Goal: Communication & Community: Answer question/provide support

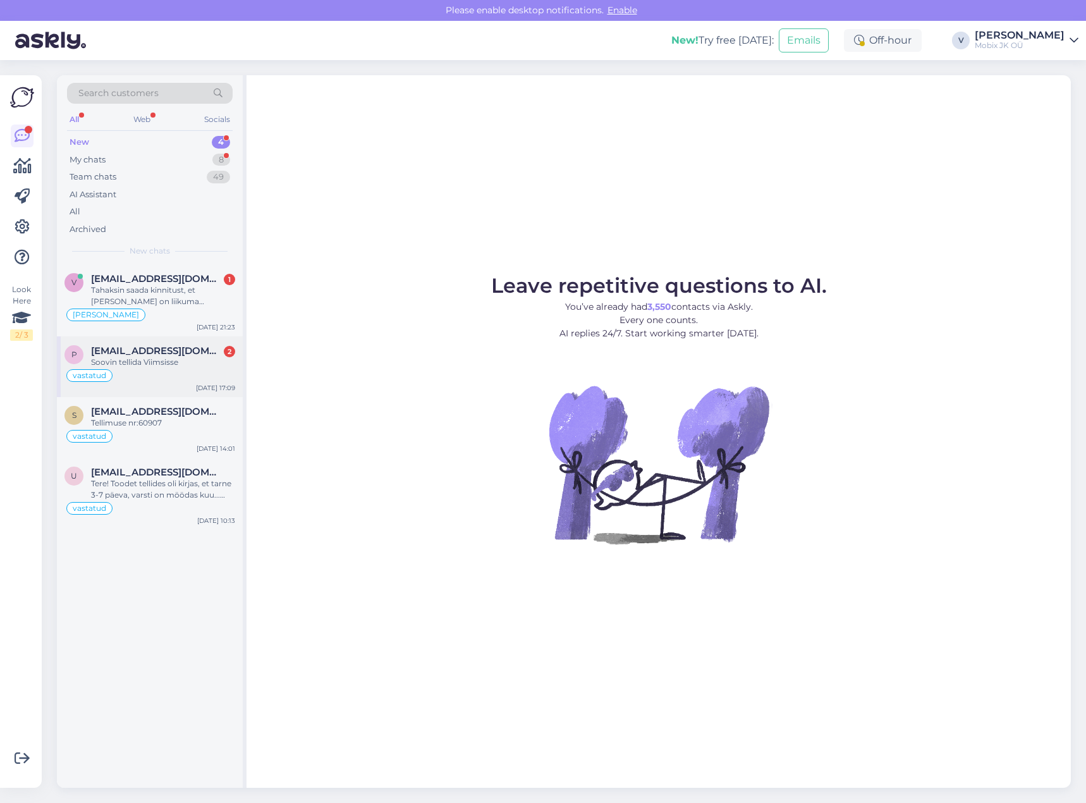
click at [193, 366] on div "Soovin tellida Viimsisse" at bounding box center [163, 362] width 144 height 11
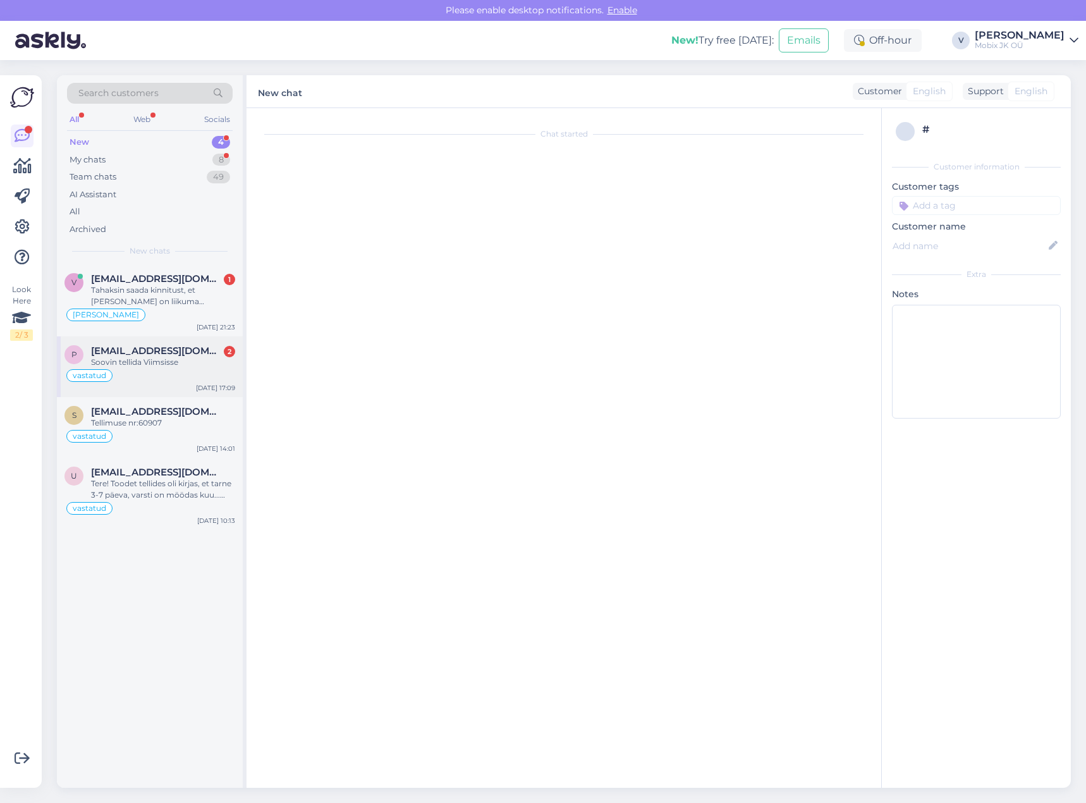
scroll to position [23, 0]
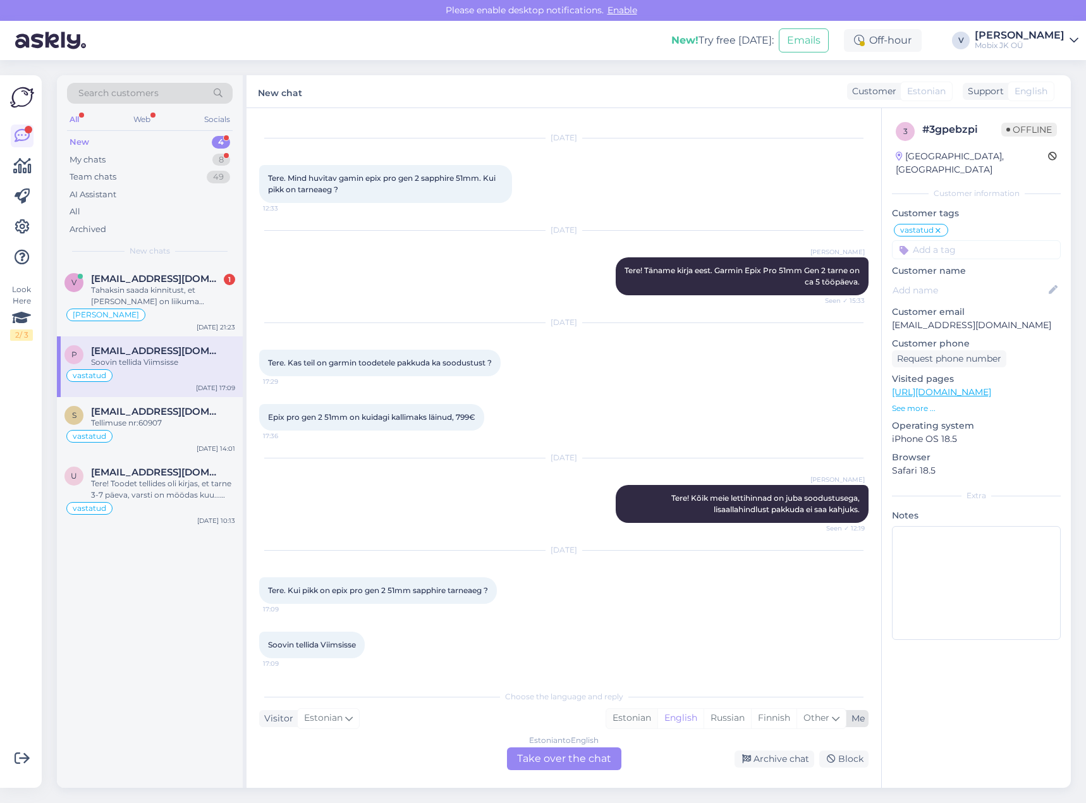
click at [624, 719] on div "Estonian" at bounding box center [631, 718] width 51 height 19
click at [596, 759] on div "Estonian to Estonian Take over the chat" at bounding box center [564, 758] width 114 height 23
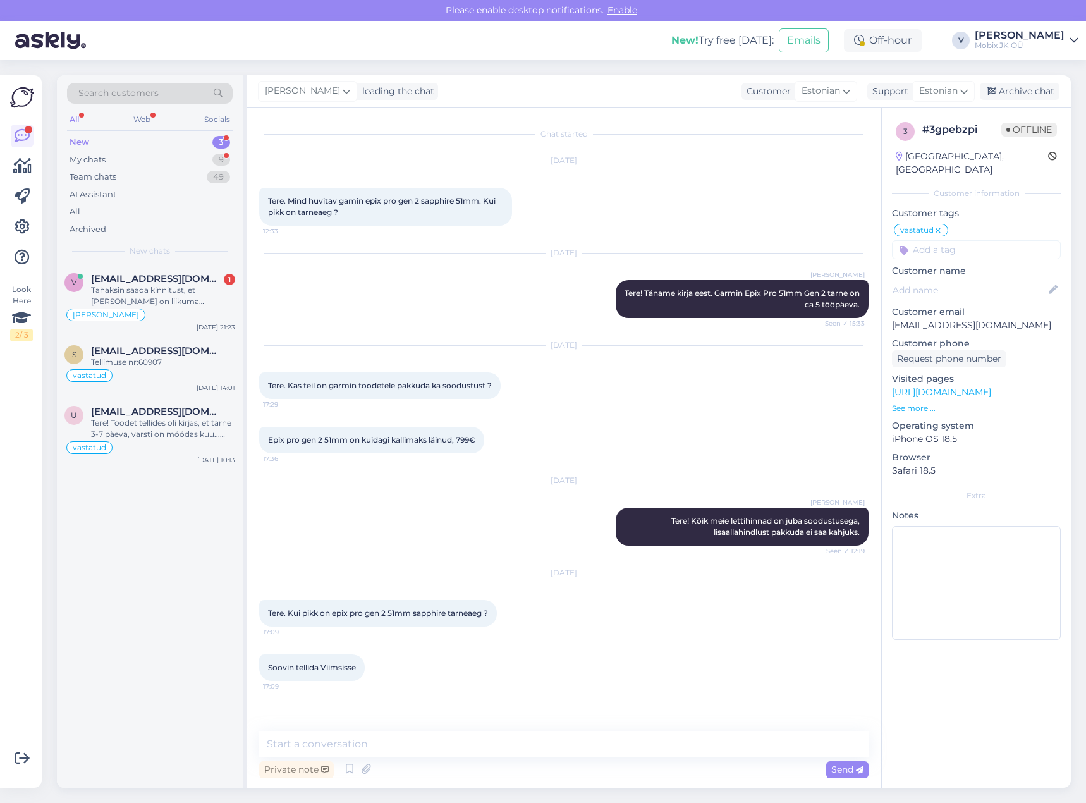
click at [589, 751] on textarea at bounding box center [564, 744] width 610 height 27
type textarea "Tere!"
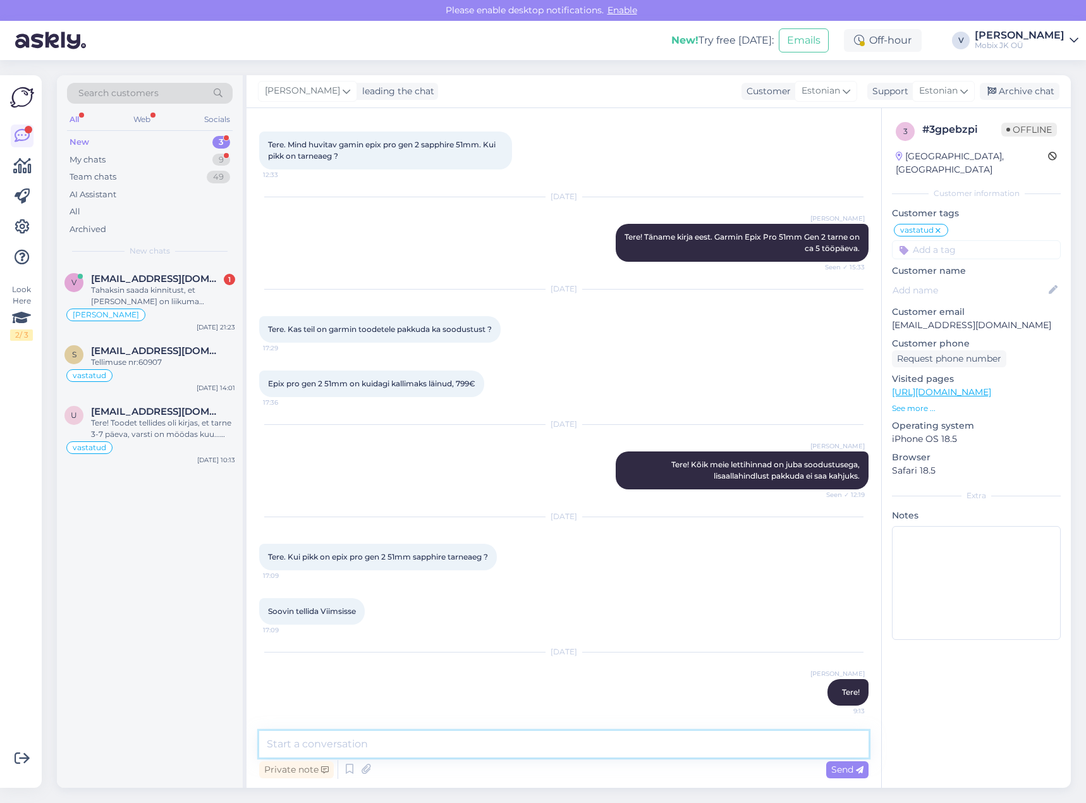
paste textarea "Garmin Epix Pro 51 Sapphire Whitestone"
drag, startPoint x: 289, startPoint y: 744, endPoint x: 203, endPoint y: 725, distance: 87.9
click at [199, 726] on div "Search customers All Web Socials New 3 My chats 9 Team chats 49 AI Assistant Al…" at bounding box center [564, 431] width 1014 height 713
click at [519, 747] on textarea "Garmin Epix Pro 51 Sapphire Whitestone" at bounding box center [564, 744] width 610 height 27
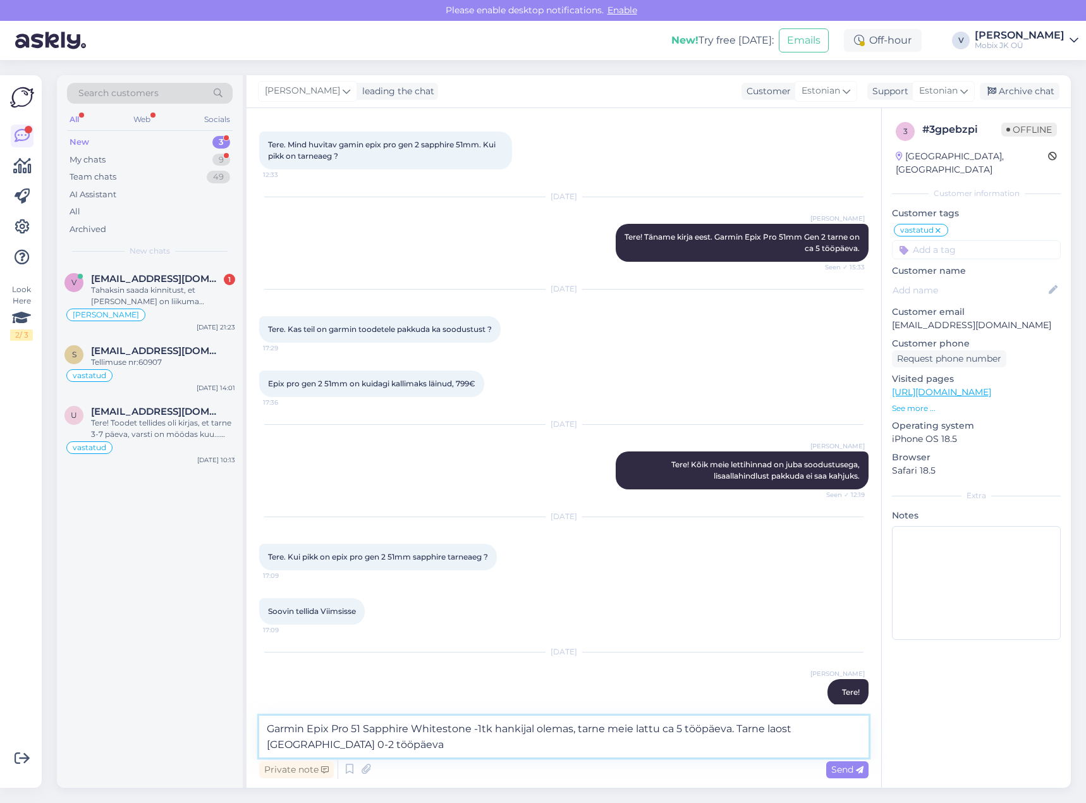
type textarea "Garmin Epix Pro 51 Sapphire Whitestone -1tk hankijal olemas, tarne meie lattu c…"
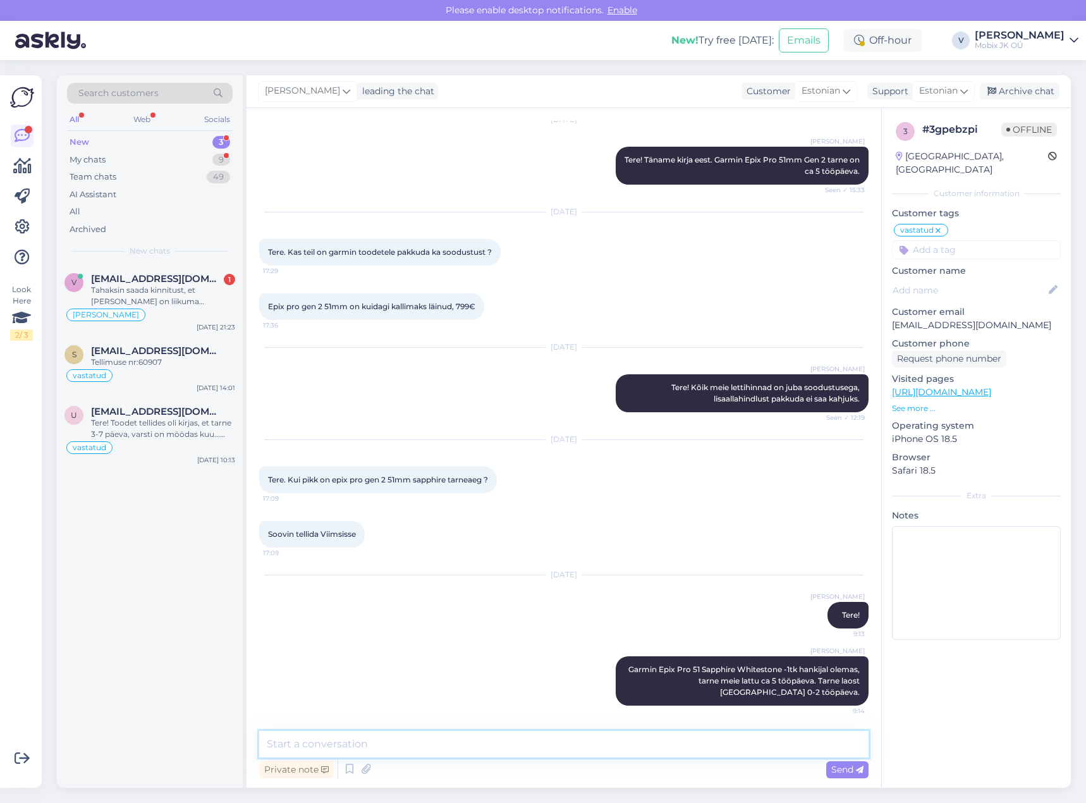
click at [565, 733] on textarea at bounding box center [564, 744] width 610 height 27
paste textarea "Garmin Epix Pro 51 Sapphire Carbon Grey Black"
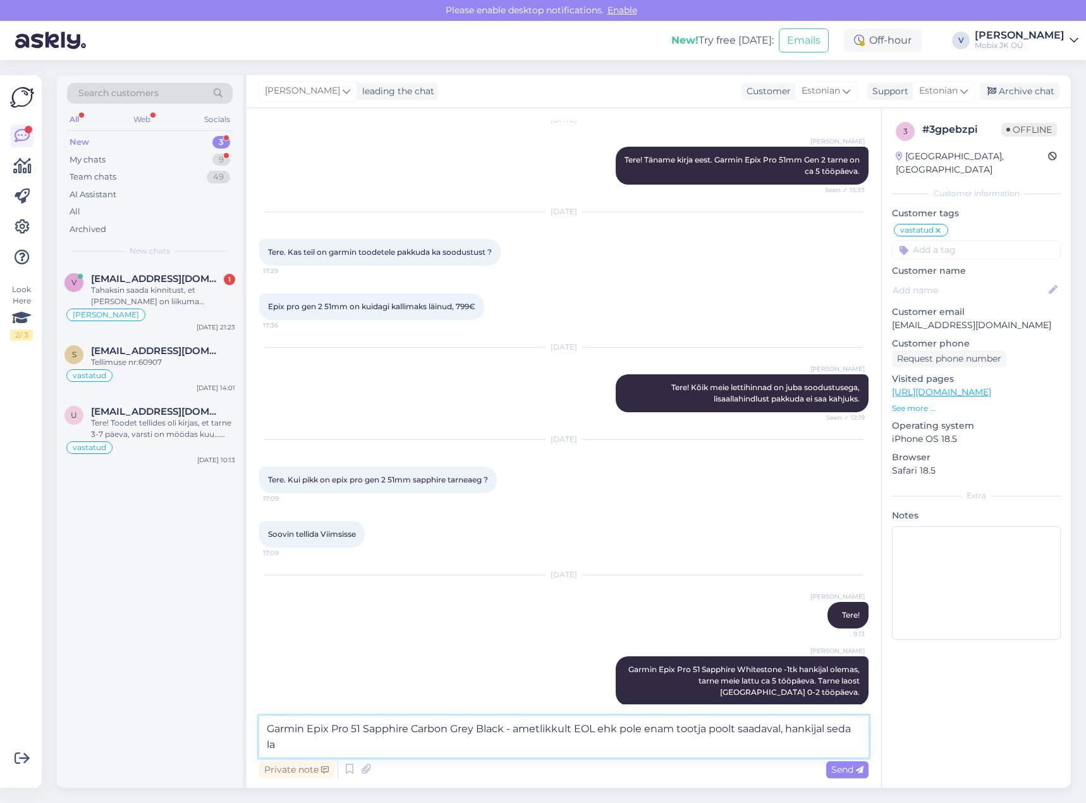
scroll to position [149, 0]
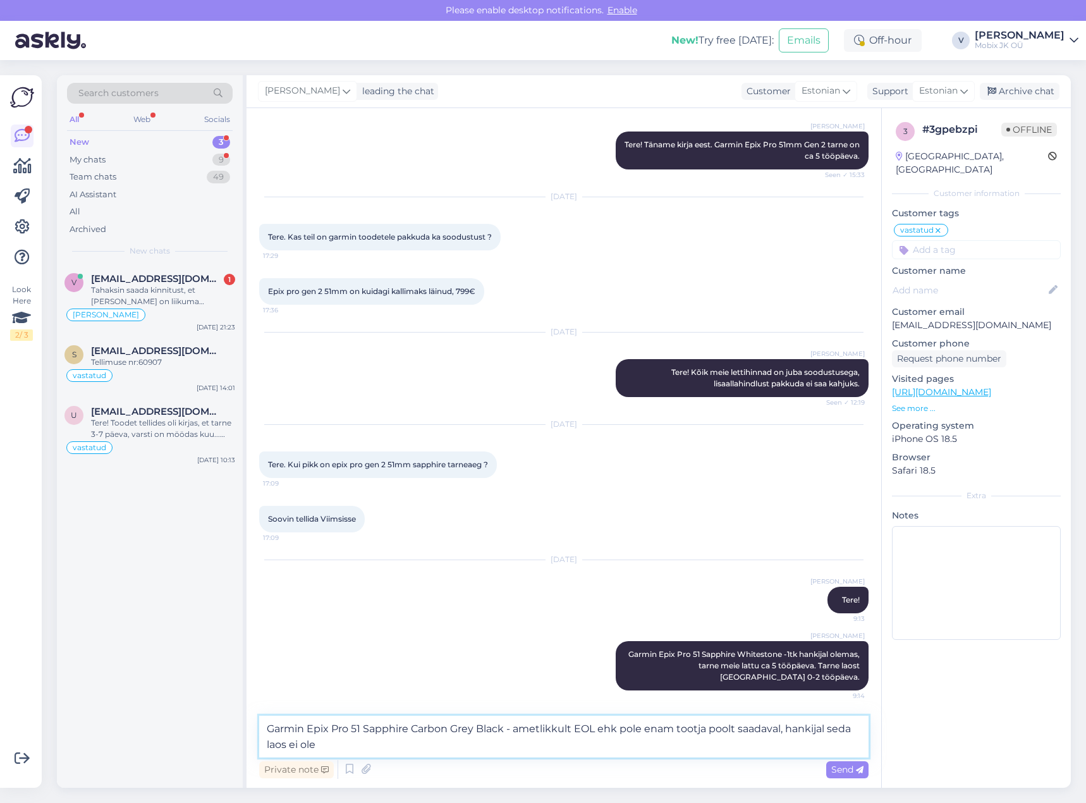
type textarea "Garmin Epix Pro 51 Sapphire Carbon Grey Black - ametlikkult EOL ehk pole enam t…"
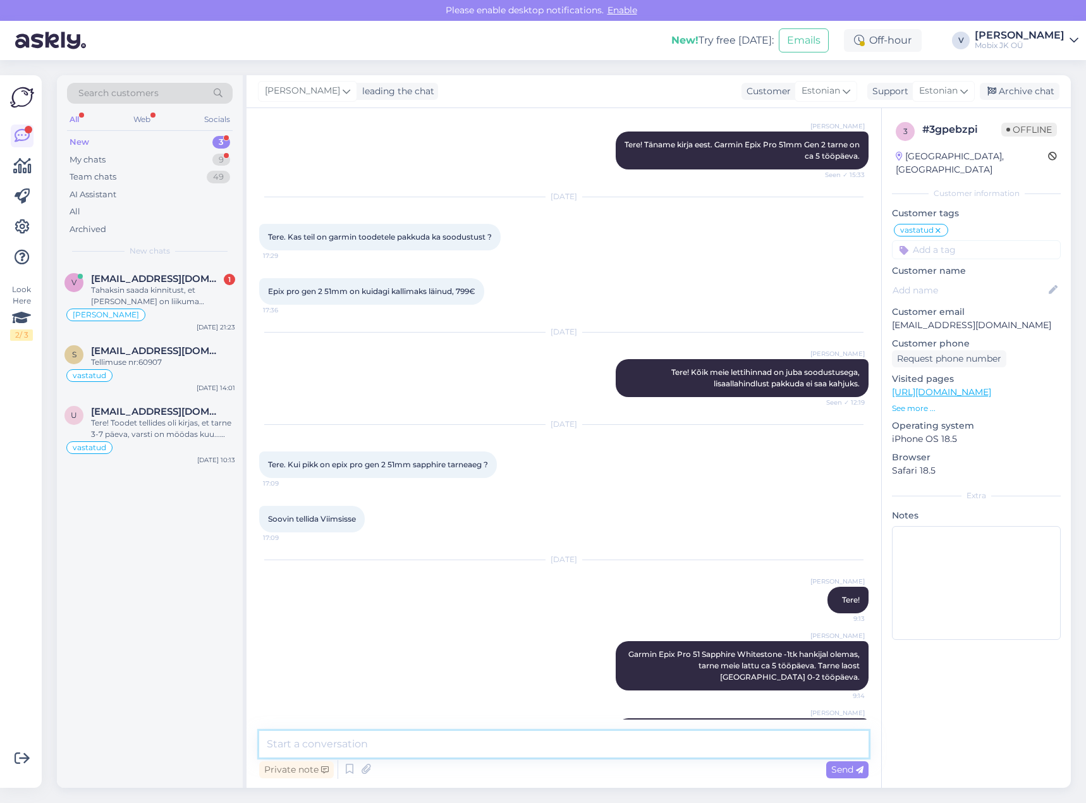
scroll to position [211, 0]
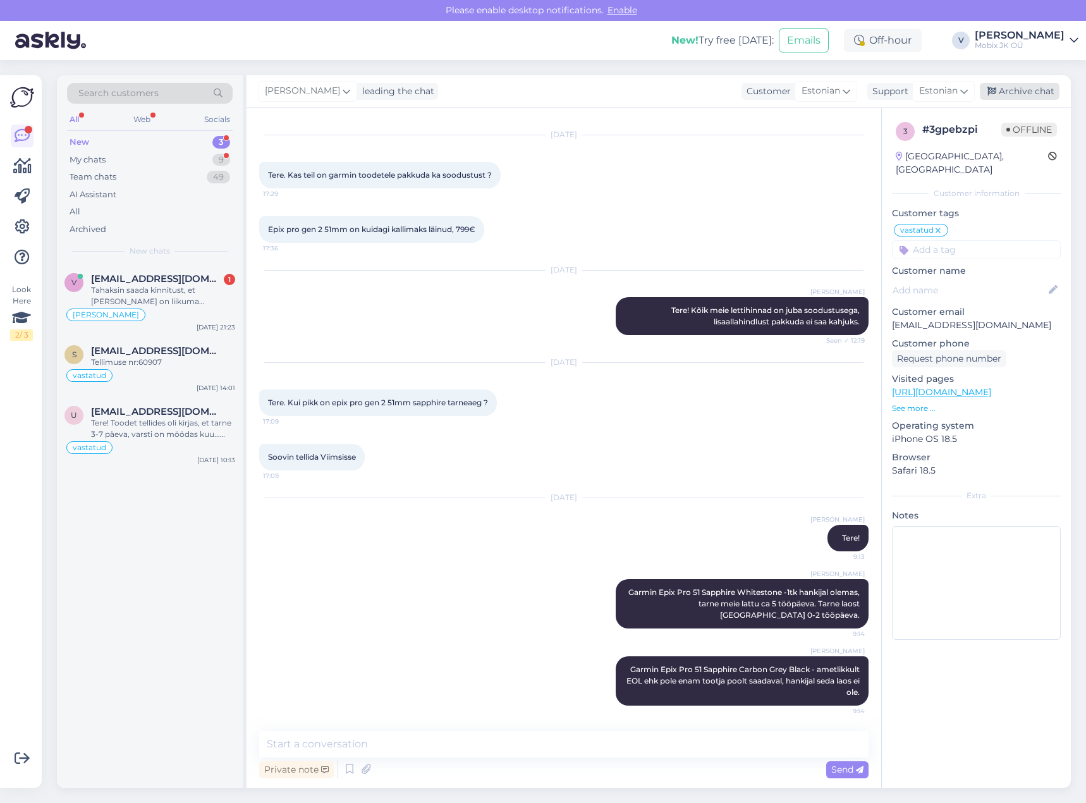
click at [1010, 85] on div "Archive chat" at bounding box center [1020, 91] width 80 height 17
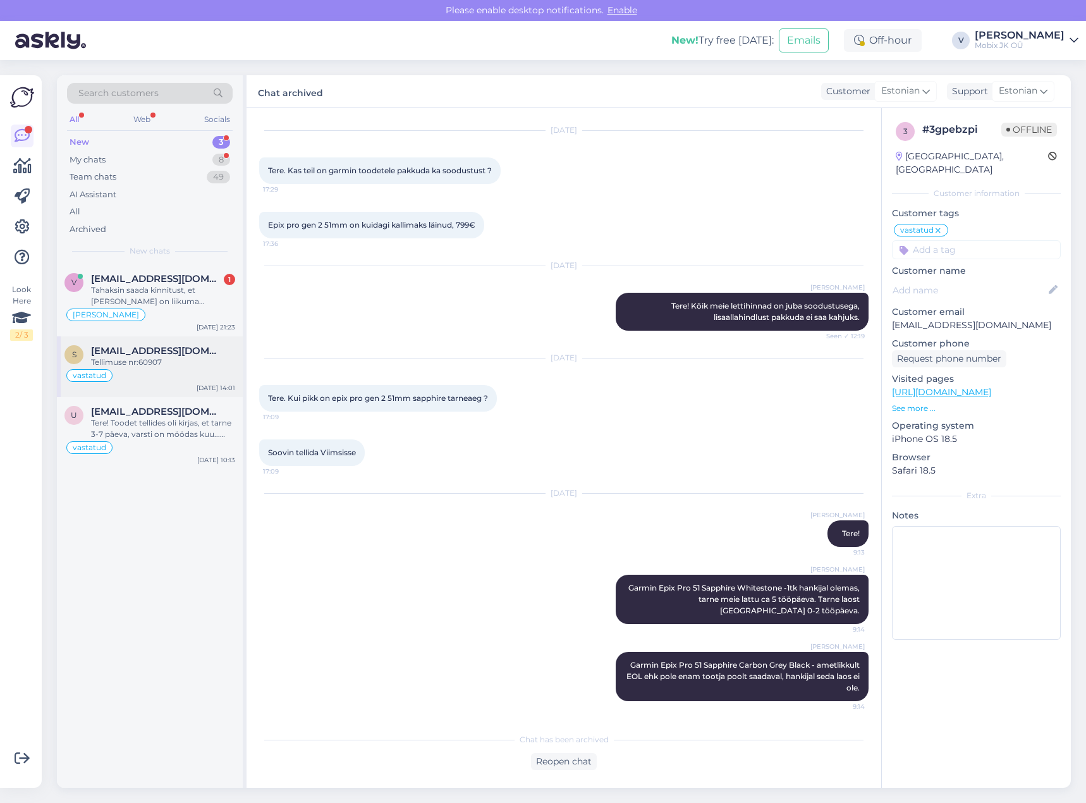
click at [200, 357] on div "Tellimuse nr:60907" at bounding box center [163, 362] width 144 height 11
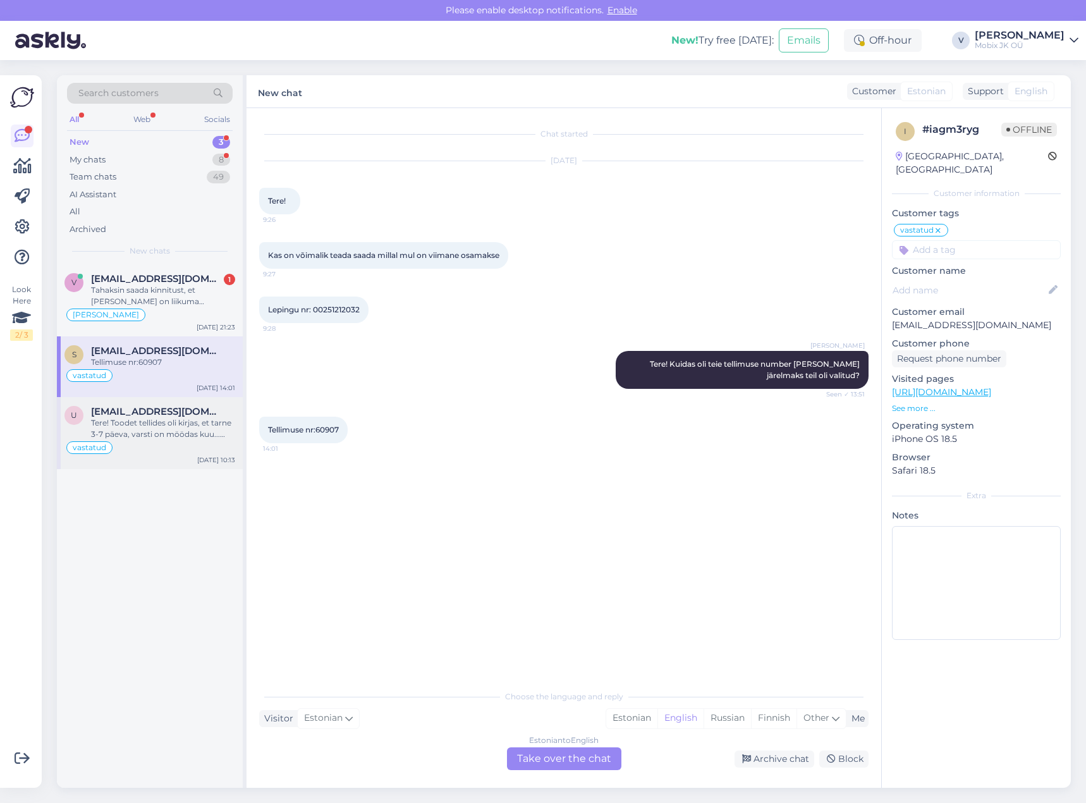
click at [171, 438] on div "Tere! Toodet tellides oli kirjas, et tarne 3-7 päeva, varsti on möödas kuu... K…" at bounding box center [163, 428] width 144 height 23
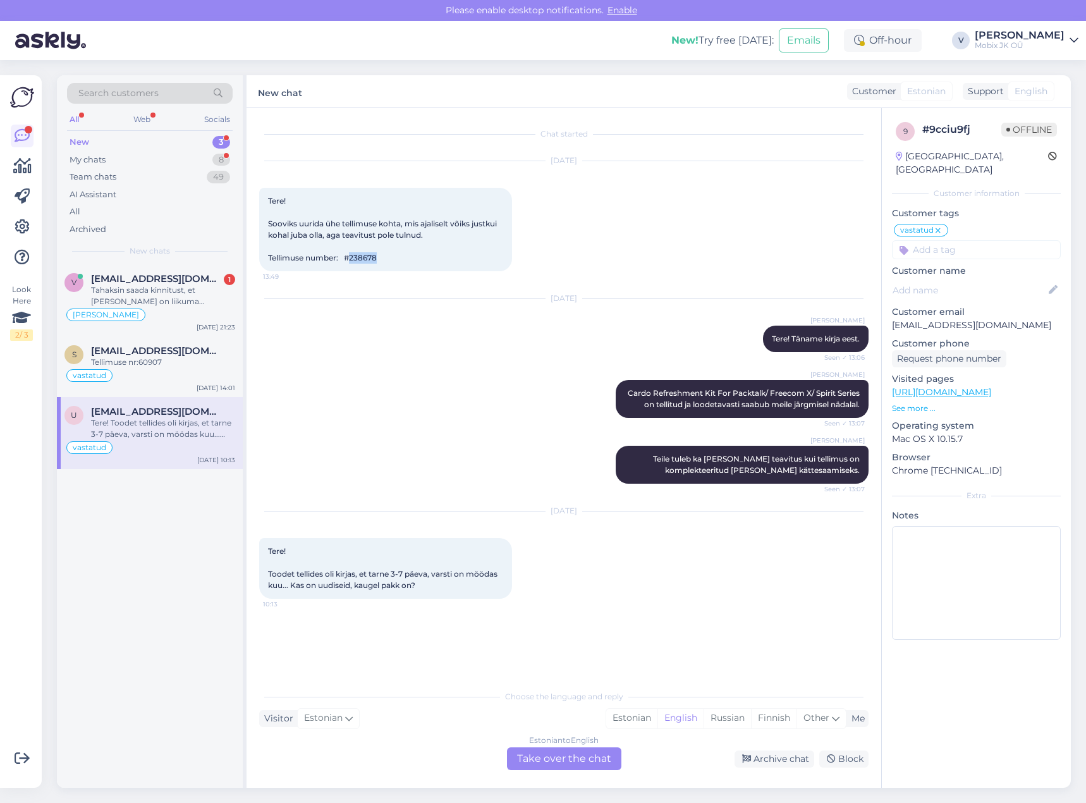
drag, startPoint x: 354, startPoint y: 259, endPoint x: 393, endPoint y: 256, distance: 39.3
click at [393, 256] on div "Tere! Sooviks uurida ühe tellimuse kohta, mis ajaliselt võiks justkui kohal jub…" at bounding box center [385, 229] width 253 height 83
copy span "238678"
click at [360, 261] on span "Tere! Sooviks uurida ühe tellimuse kohta, mis ajaliselt võiks justkui kohal jub…" at bounding box center [383, 229] width 231 height 66
drag, startPoint x: 355, startPoint y: 257, endPoint x: 391, endPoint y: 259, distance: 36.1
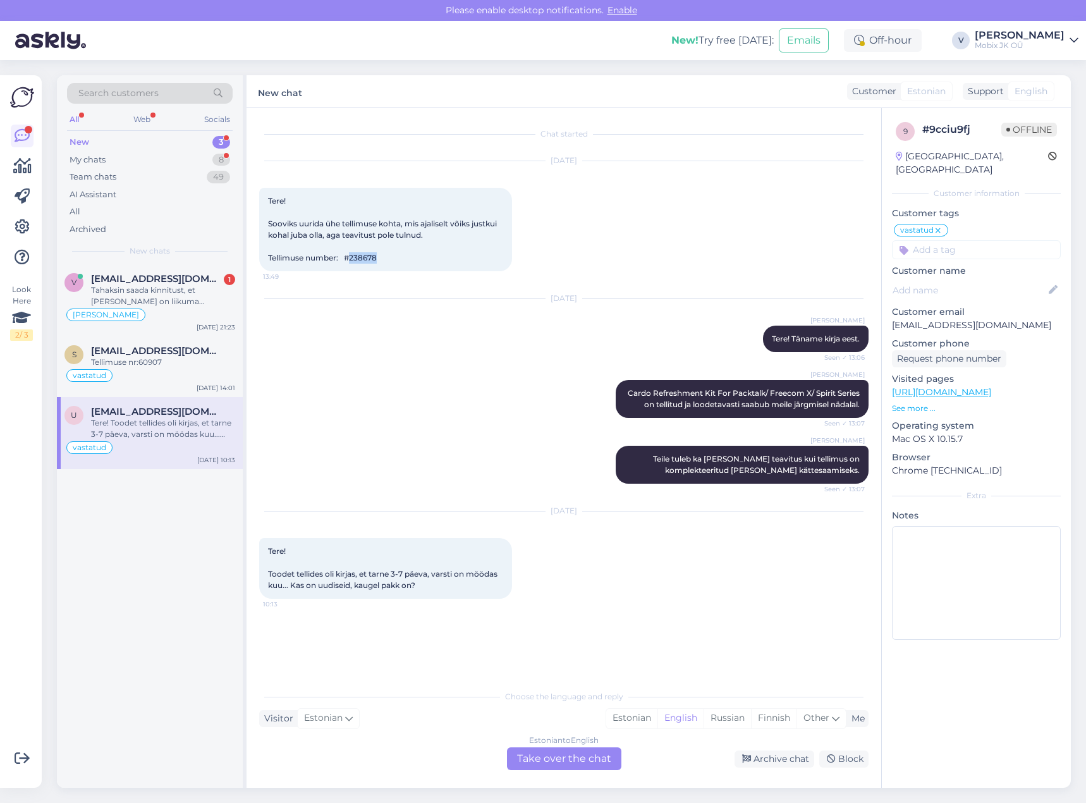
click at [391, 259] on div "Tere! Sooviks uurida ühe tellimuse kohta, mis ajaliselt võiks justkui kohal jub…" at bounding box center [385, 229] width 253 height 83
copy span "238678"
click at [197, 364] on div "Tellimuse nr:60907" at bounding box center [163, 362] width 144 height 11
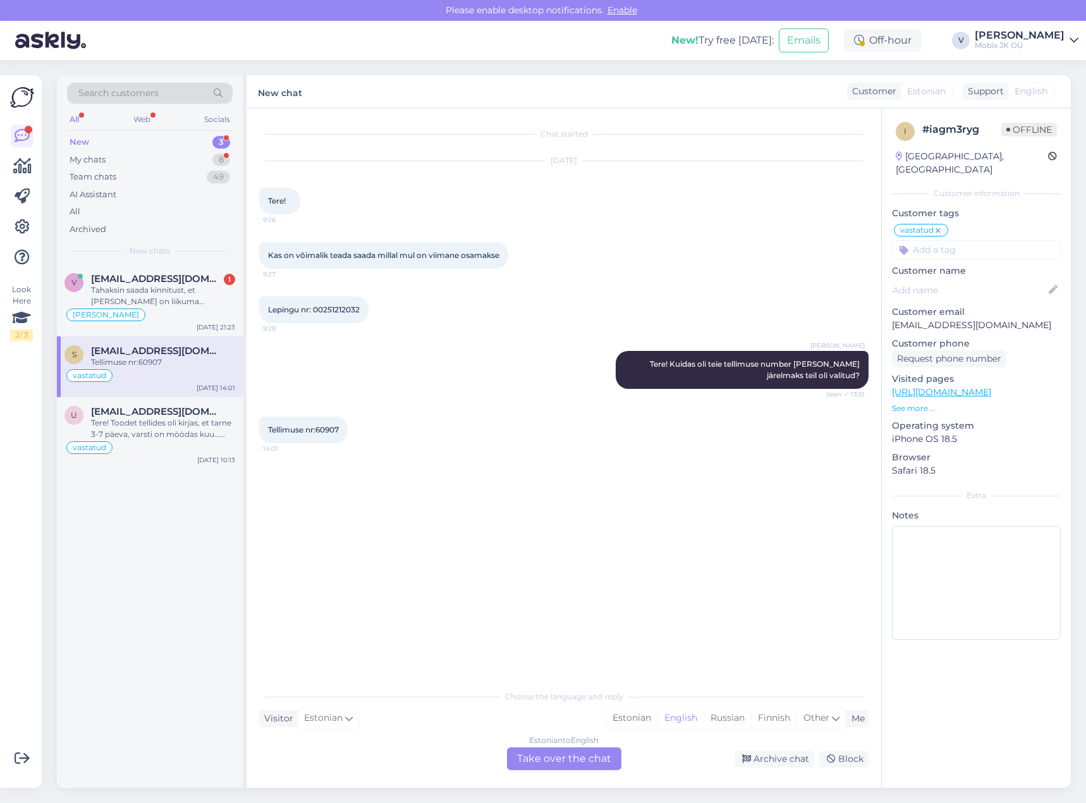
drag, startPoint x: 188, startPoint y: 403, endPoint x: 187, endPoint y: 395, distance: 8.3
click at [188, 403] on div "u [EMAIL_ADDRESS][DOMAIN_NAME] Tere! Toodet tellides oli kirjas, et tarne 3-7 p…" at bounding box center [150, 433] width 186 height 72
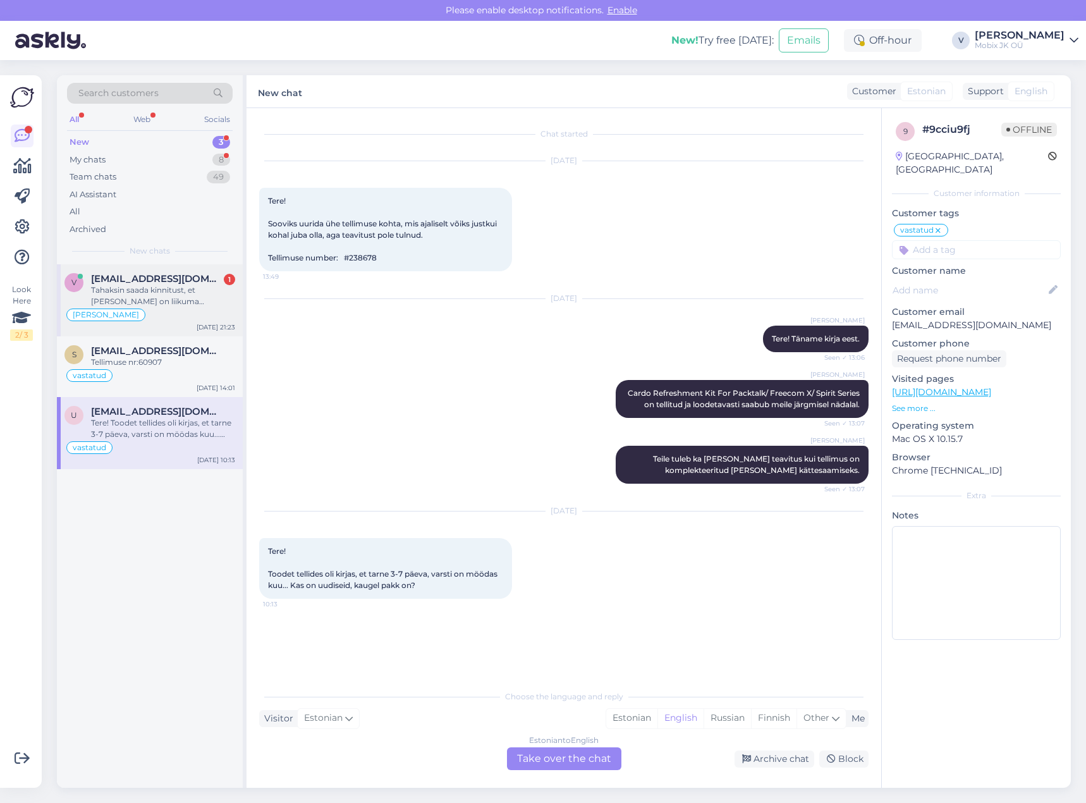
click at [181, 287] on div "Tahaksin saada kinnitust, et [PERSON_NAME] on liikuma hakanud." at bounding box center [163, 296] width 144 height 23
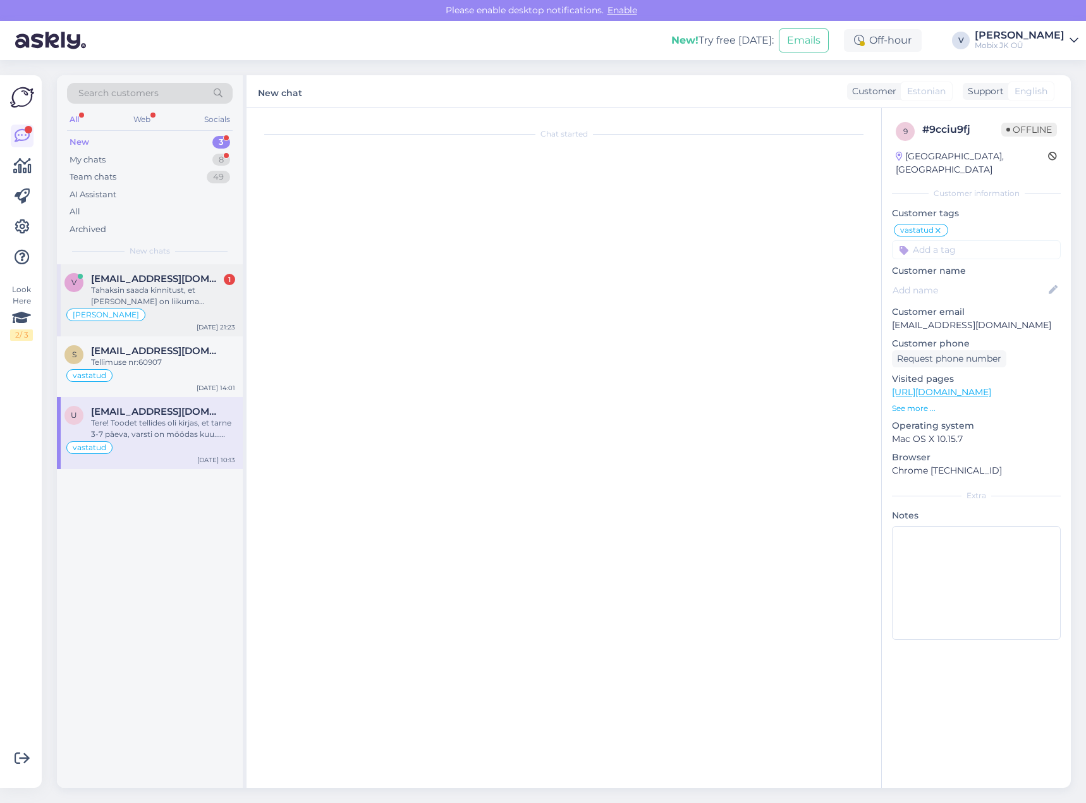
scroll to position [219, 0]
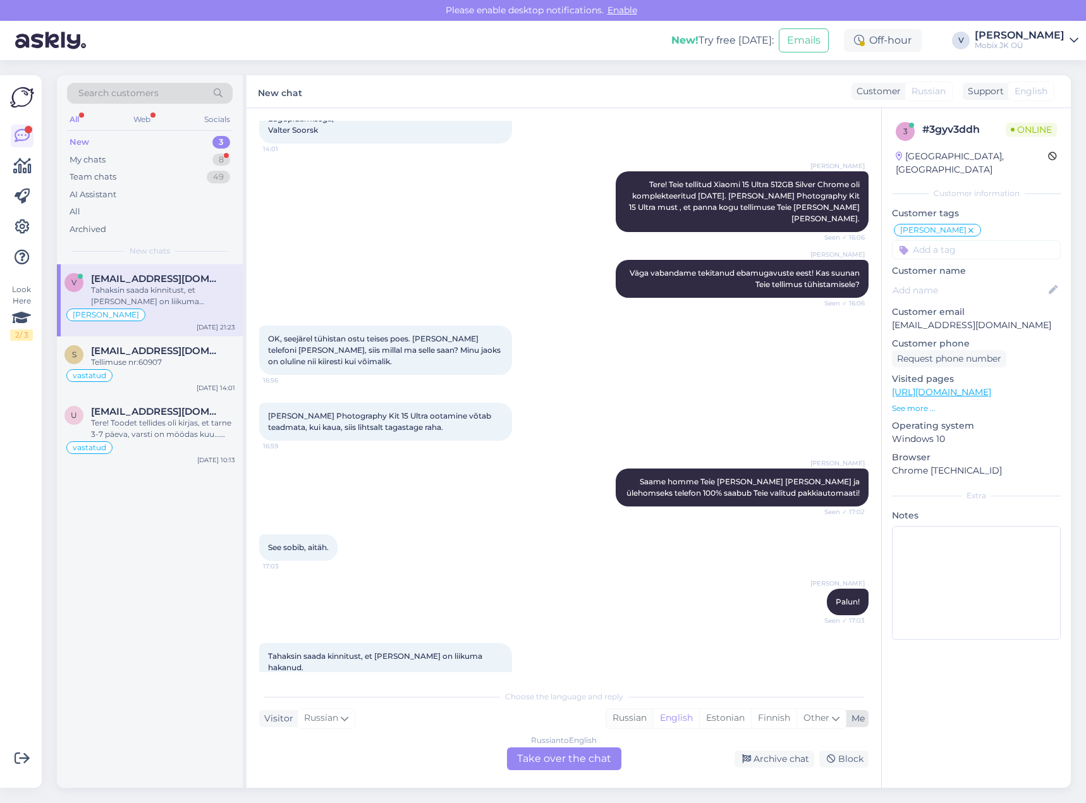
click at [626, 722] on div "Russian" at bounding box center [629, 718] width 47 height 19
click at [608, 753] on div "Russian to Russian Take over the chat" at bounding box center [564, 758] width 114 height 23
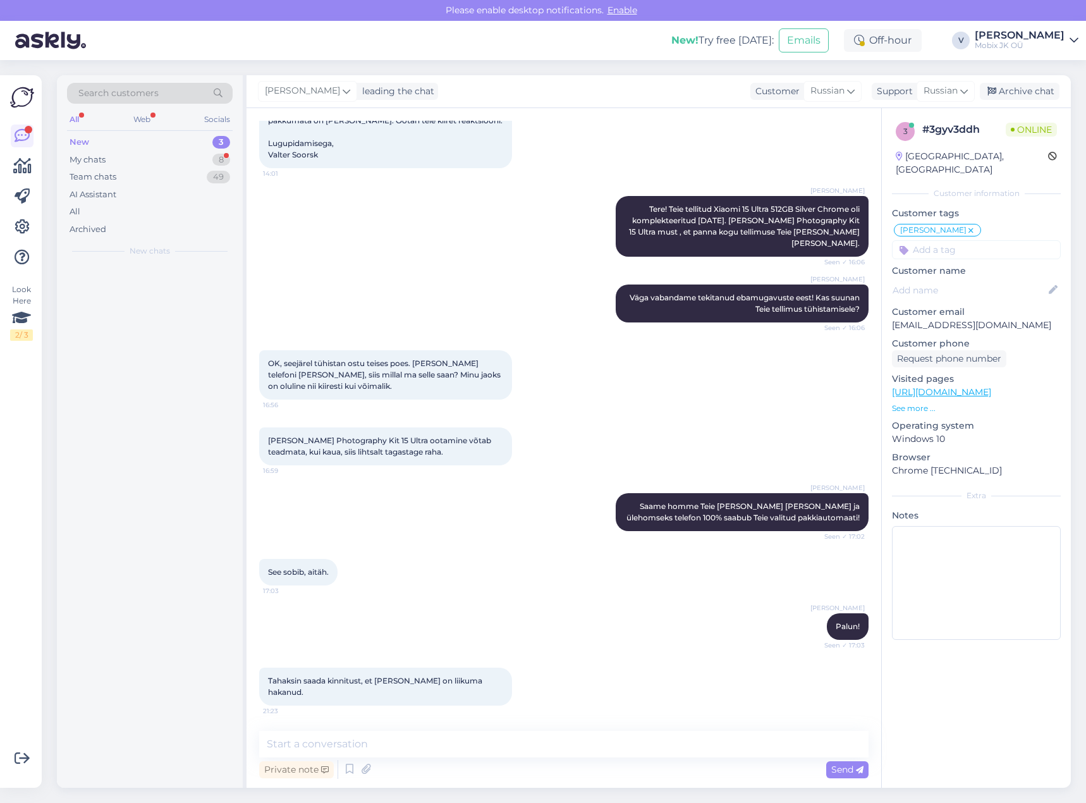
scroll to position [171, 0]
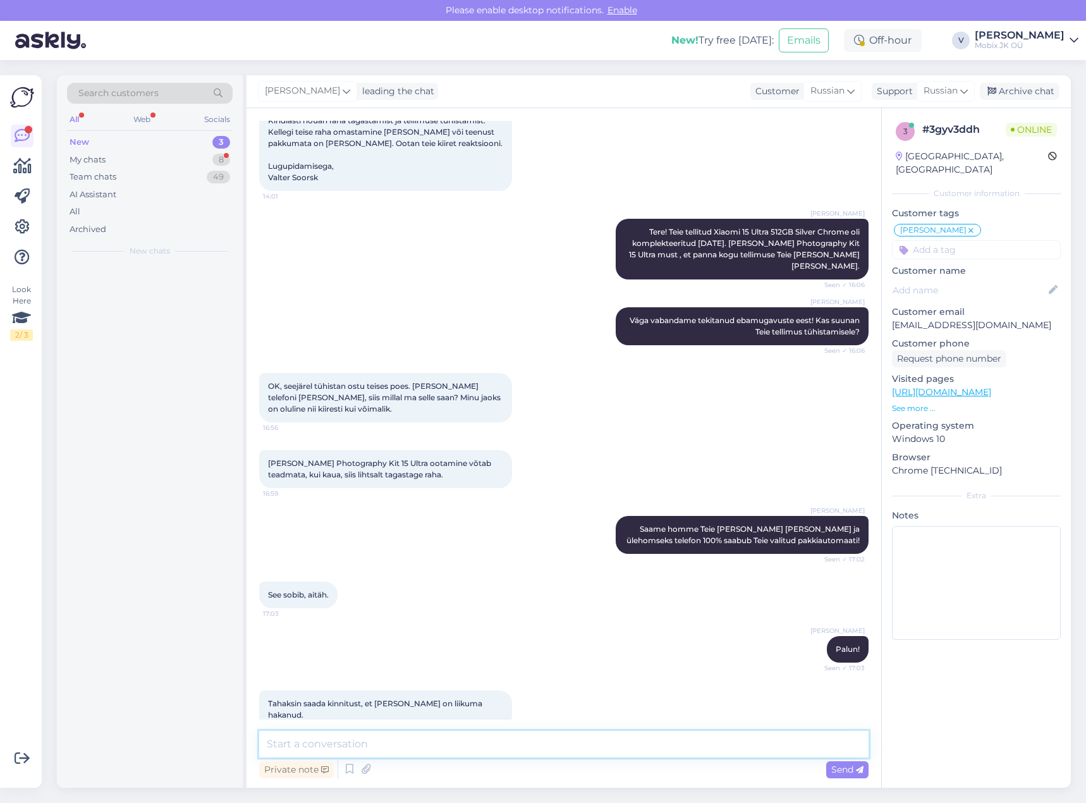
click at [594, 738] on textarea at bounding box center [564, 744] width 610 height 27
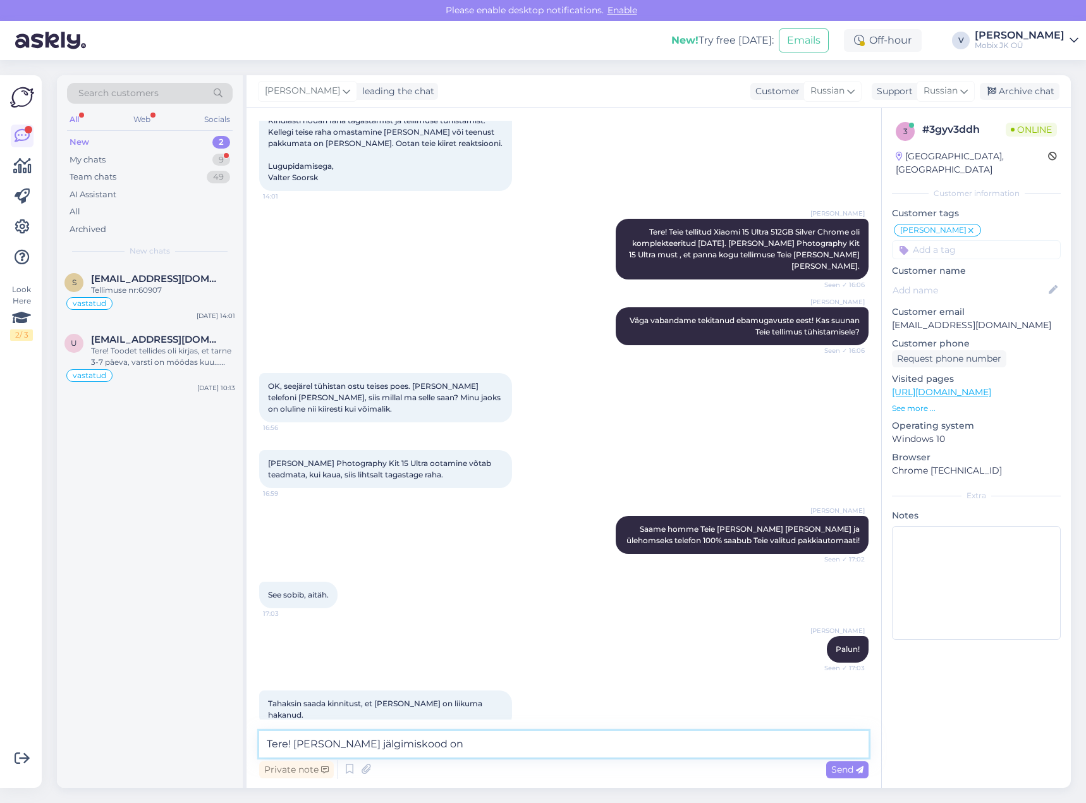
paste textarea "CC817521118EE"
type textarea "Tere! [PERSON_NAME] jälgimiskood on CC817521118EE."
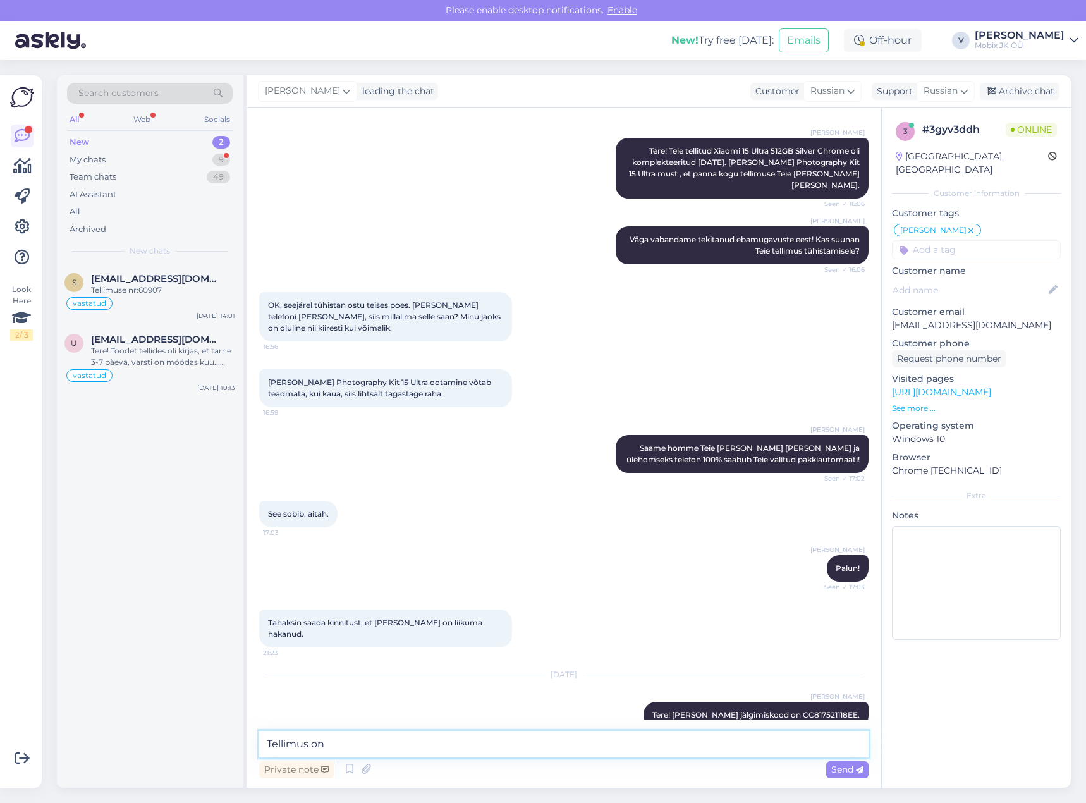
type textarea "Tellimus on"
